Goal: Complete application form: Complete application form

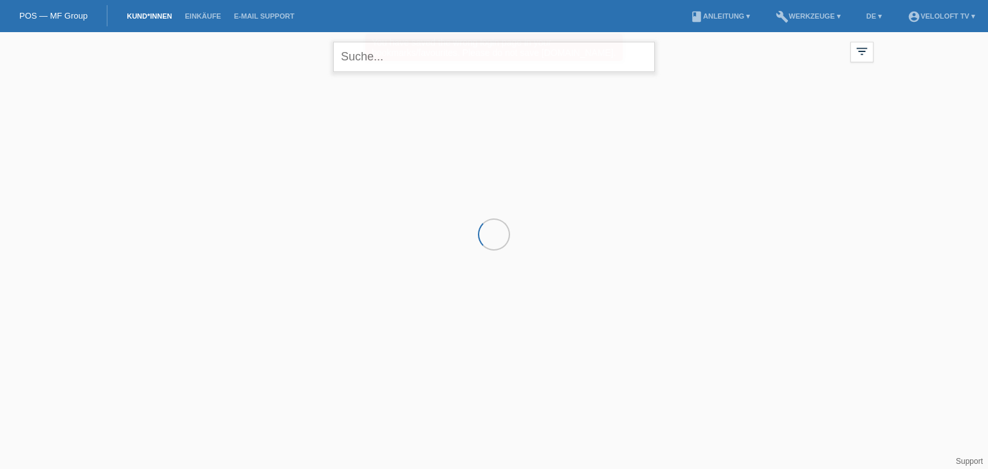
click at [370, 52] on input "text" at bounding box center [494, 57] width 322 height 30
paste input "[PERSON_NAME]"
click at [383, 53] on input "[PERSON_NAME]" at bounding box center [494, 57] width 322 height 30
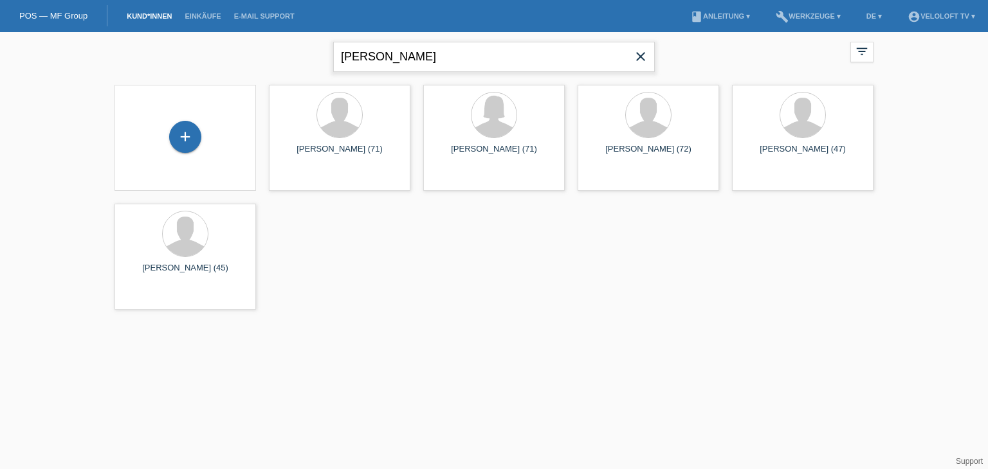
click at [381, 56] on input "[PERSON_NAME]" at bounding box center [494, 57] width 322 height 30
type input "[PERSON_NAME]"
drag, startPoint x: 428, startPoint y: 53, endPoint x: 323, endPoint y: 52, distance: 104.2
click at [323, 52] on div "[PERSON_NAME] close filter_list view_module Alle Kund*innen anzeigen star Marki…" at bounding box center [494, 55] width 772 height 46
click at [188, 140] on div "+" at bounding box center [185, 137] width 32 height 32
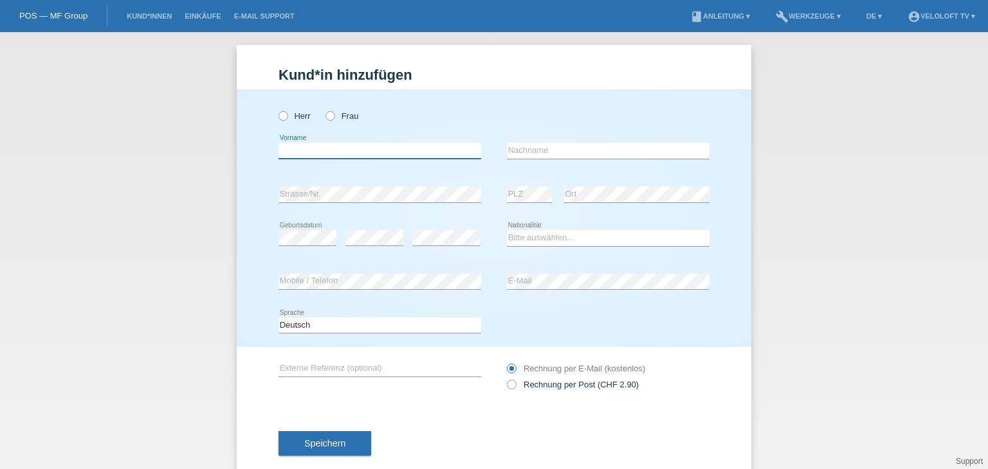
click at [383, 147] on input "text" at bounding box center [379, 151] width 203 height 16
paste input "[PERSON_NAME]"
drag, startPoint x: 313, startPoint y: 150, endPoint x: 463, endPoint y: 149, distance: 150.5
click at [465, 149] on input "[PERSON_NAME]" at bounding box center [379, 151] width 203 height 16
type input "Roland"
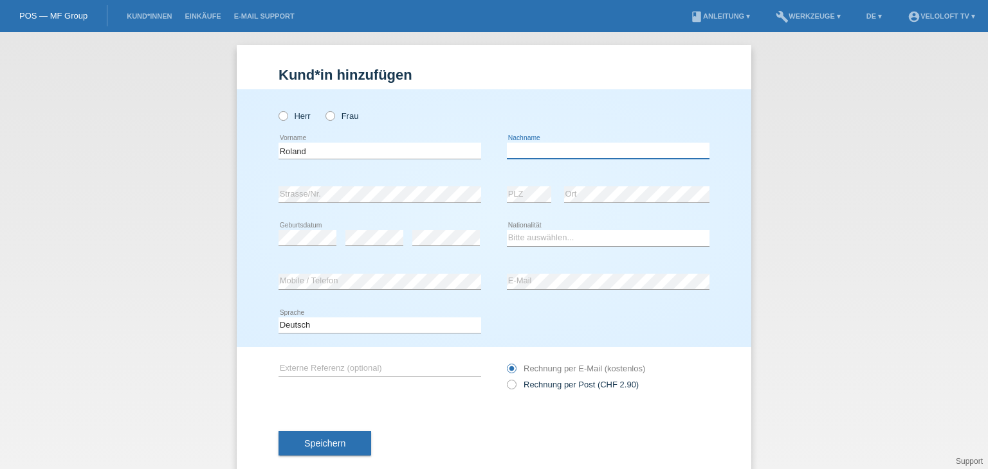
click at [556, 149] on input "text" at bounding box center [608, 151] width 203 height 16
paste input "Wanger"
type input "Wanger"
click at [277, 109] on icon at bounding box center [277, 109] width 0 height 0
click at [281, 118] on input "Herr" at bounding box center [282, 115] width 8 height 8
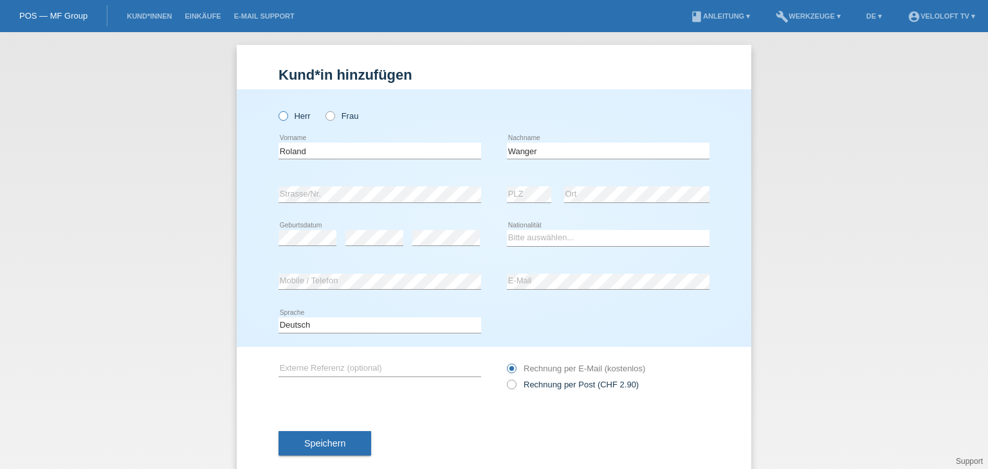
radio input "true"
click at [316, 201] on div "error Strasse/Nr." at bounding box center [379, 194] width 203 height 17
click at [556, 230] on select "Bitte auswählen... Schweiz Deutschland Liechtenstein Österreich ------------ Af…" at bounding box center [608, 237] width 203 height 15
select select "LI"
click at [507, 230] on select "Bitte auswählen... Schweiz Deutschland Liechtenstein Österreich ------------ Af…" at bounding box center [608, 237] width 203 height 15
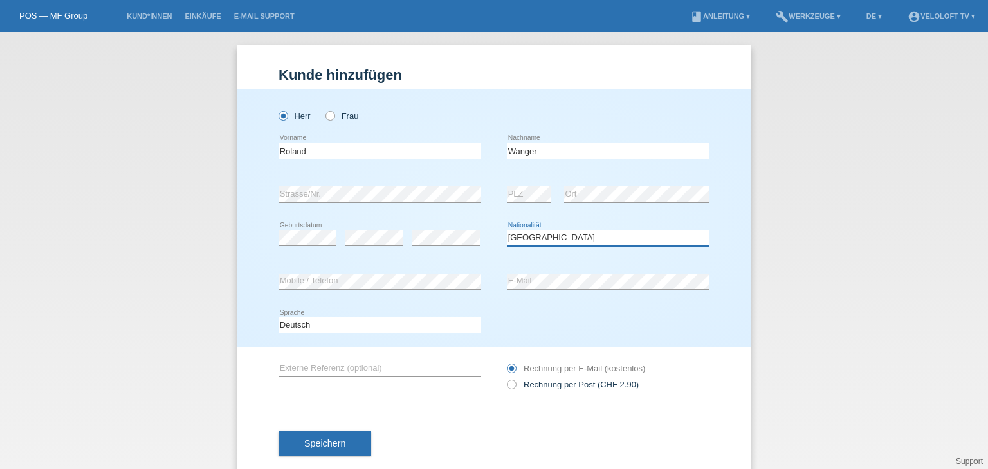
click at [569, 238] on select "Bitte auswählen... Schweiz Deutschland Liechtenstein Österreich ------------ Af…" at bounding box center [608, 237] width 203 height 15
click at [507, 230] on select "Bitte auswählen... Schweiz Deutschland Liechtenstein Österreich ------------ Af…" at bounding box center [608, 237] width 203 height 15
click at [323, 272] on div "error Mobile / Telefon" at bounding box center [379, 282] width 203 height 44
drag, startPoint x: 531, startPoint y: 385, endPoint x: 452, endPoint y: 293, distance: 120.9
click at [530, 385] on label "Rechnung per Post (CHF 2.90)" at bounding box center [573, 385] width 132 height 10
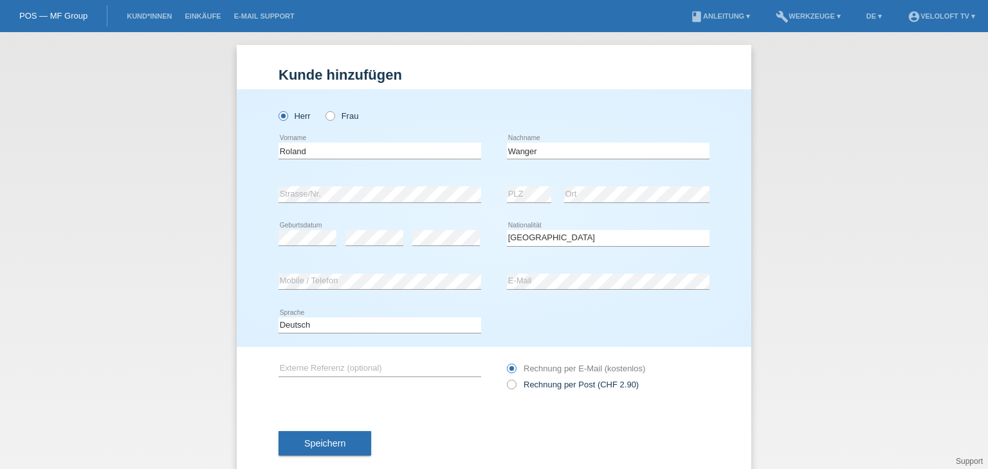
click at [515, 385] on input "Rechnung per Post (CHF 2.90)" at bounding box center [511, 388] width 8 height 16
radio input "true"
drag, startPoint x: 323, startPoint y: 444, endPoint x: 340, endPoint y: 439, distance: 16.9
click at [324, 443] on span "Speichern" at bounding box center [324, 444] width 41 height 10
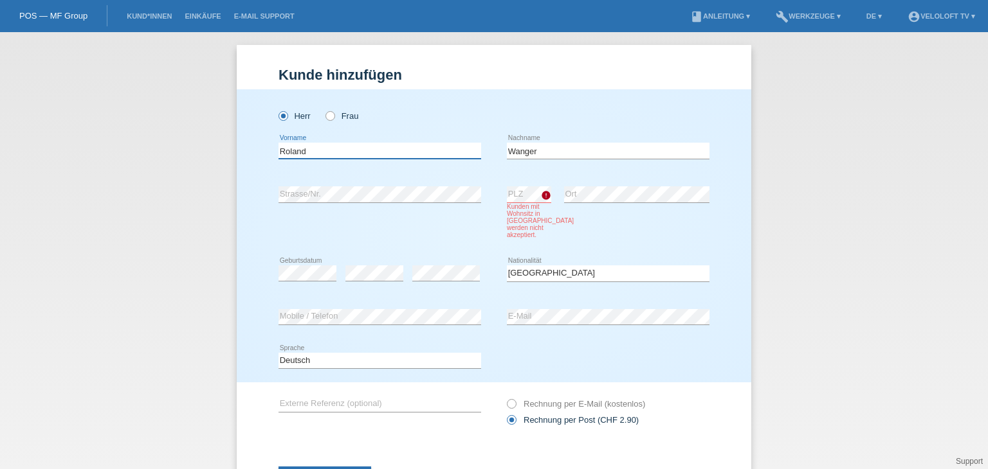
click at [291, 152] on input "Roland" at bounding box center [379, 151] width 203 height 16
